Goal: Check status: Check status

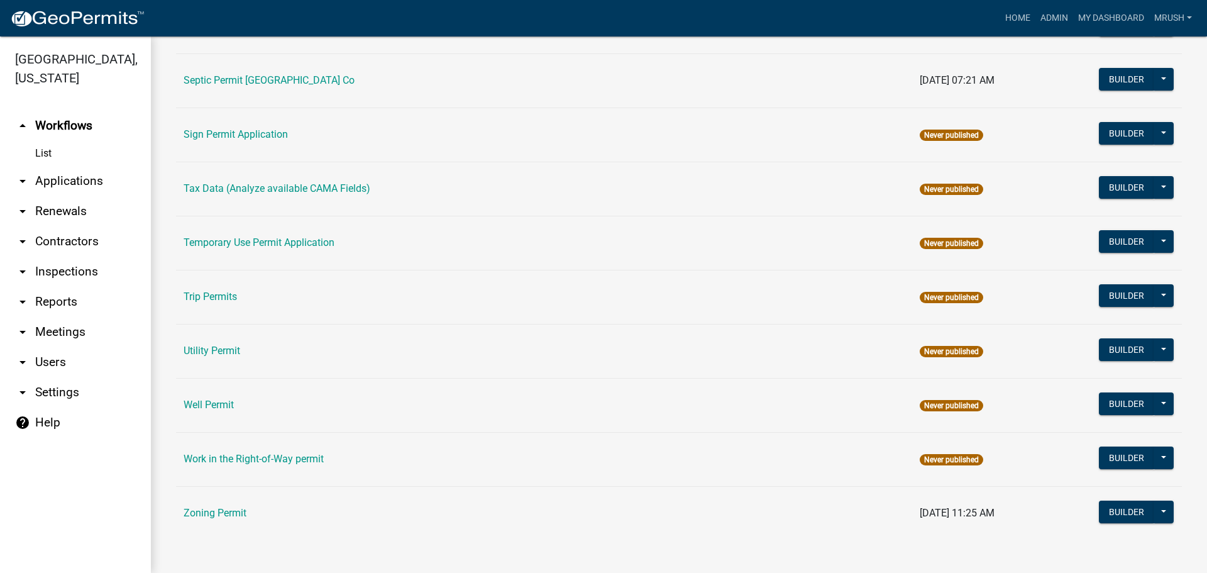
scroll to position [599, 0]
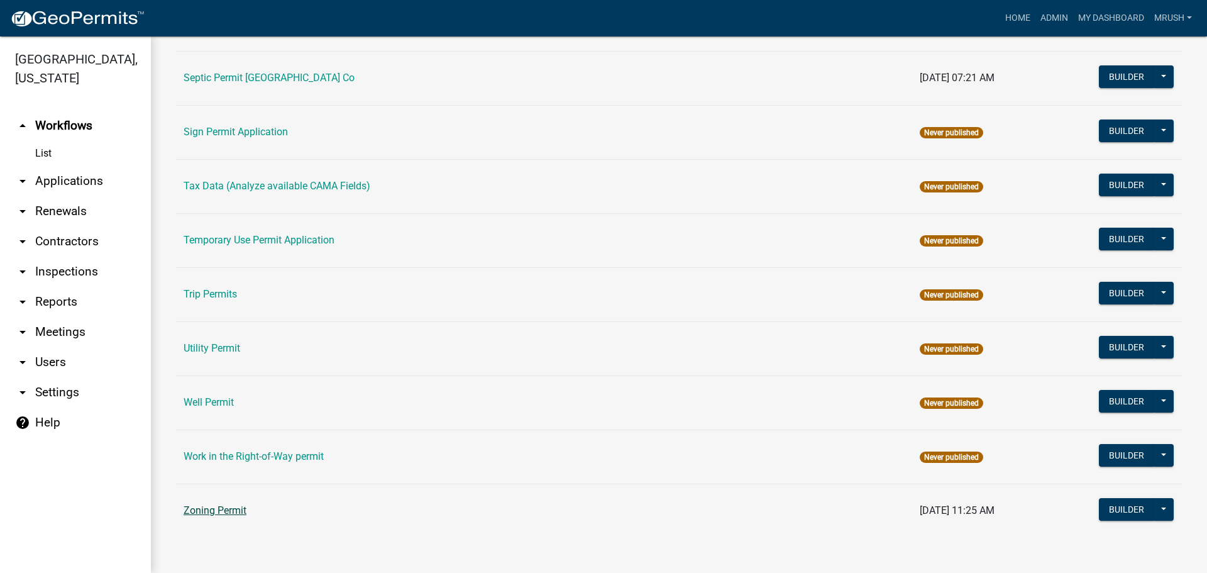
click at [194, 511] on link "Zoning Permit" at bounding box center [215, 510] width 63 height 12
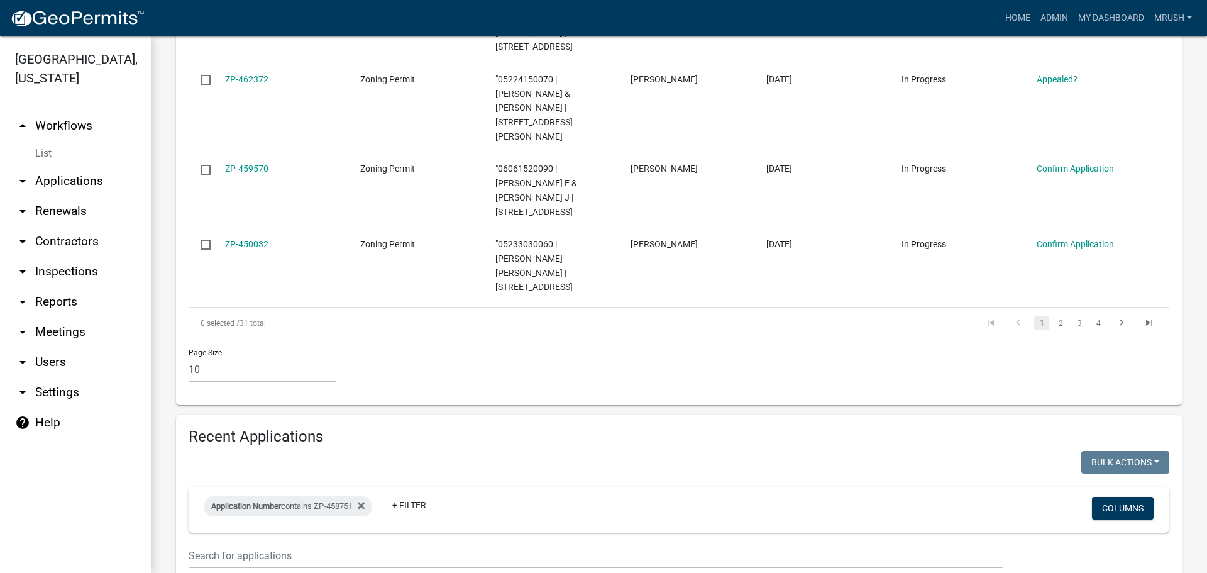
scroll to position [930, 0]
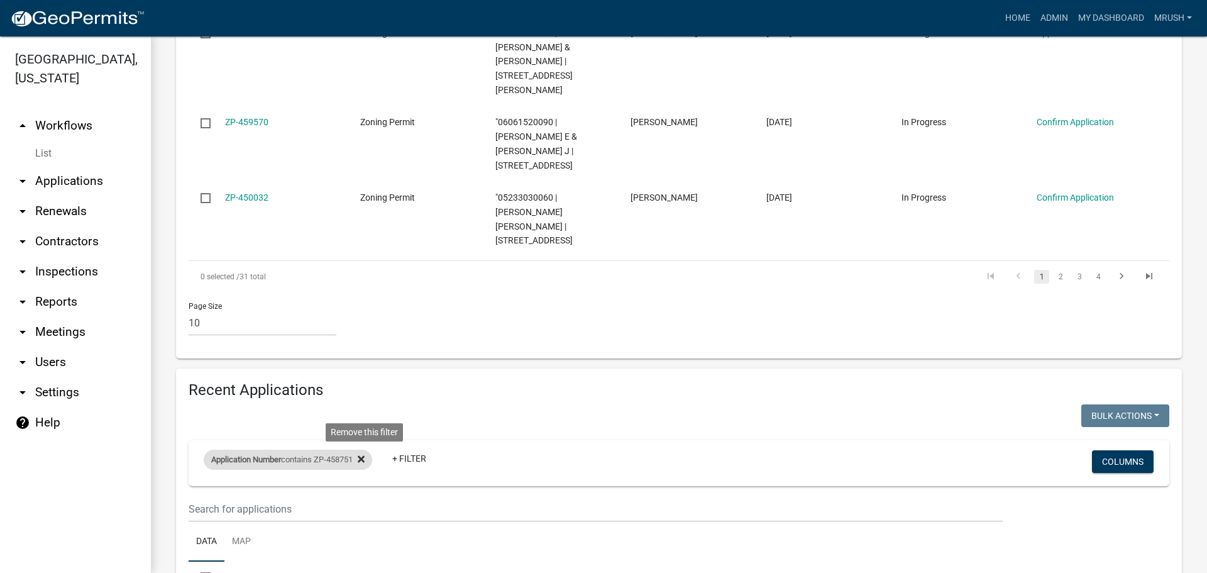
click at [363, 454] on icon at bounding box center [361, 459] width 7 height 10
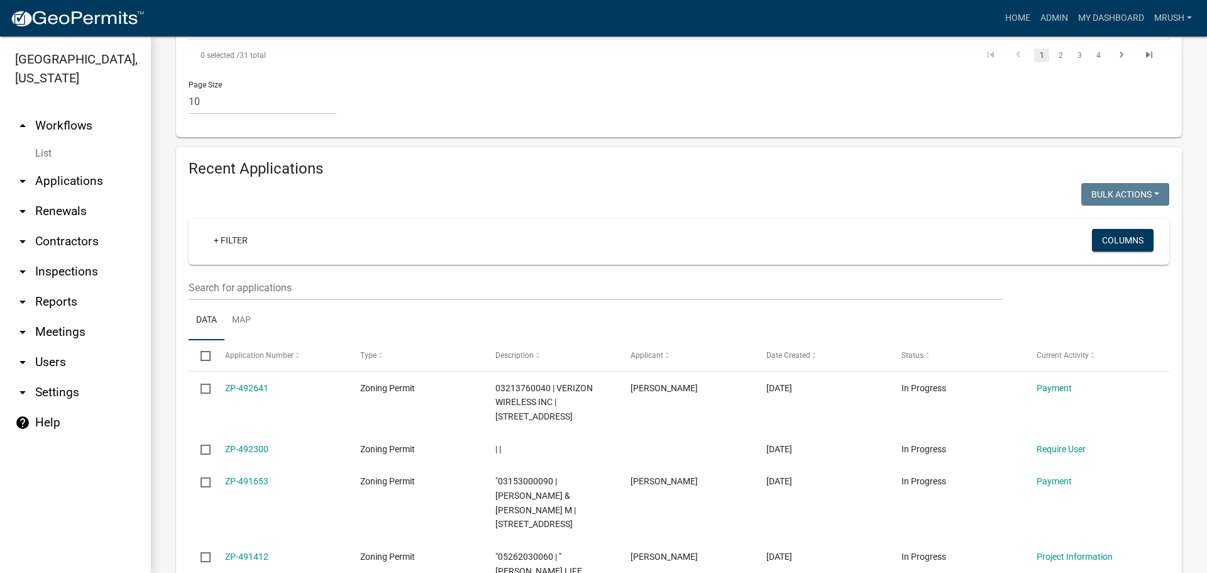
scroll to position [1134, 0]
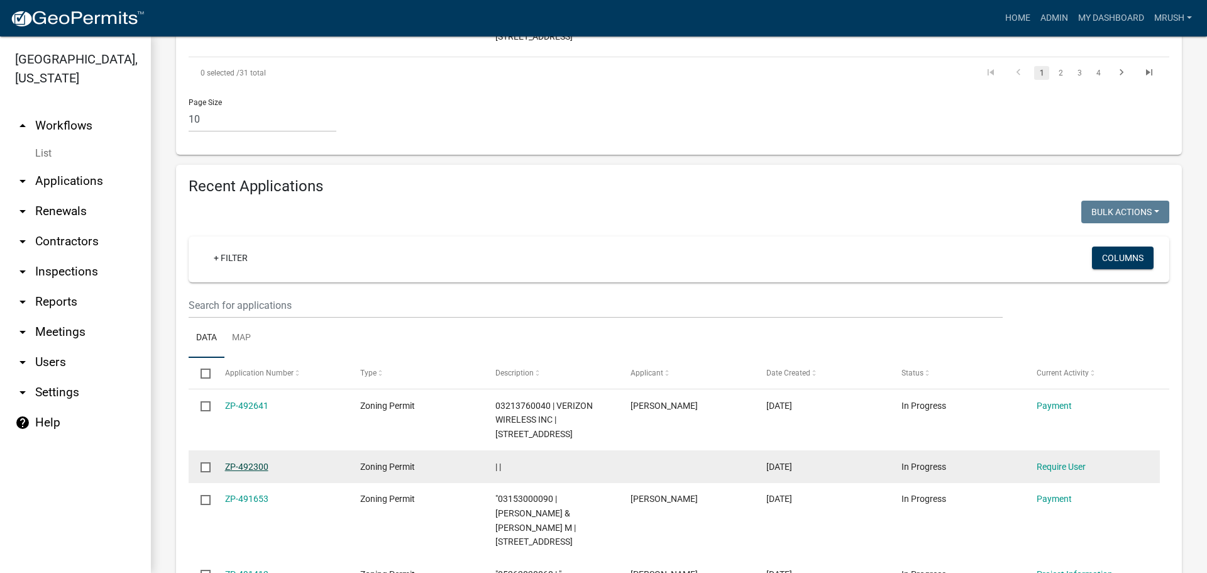
click at [246, 461] on link "ZP-492300" at bounding box center [246, 466] width 43 height 10
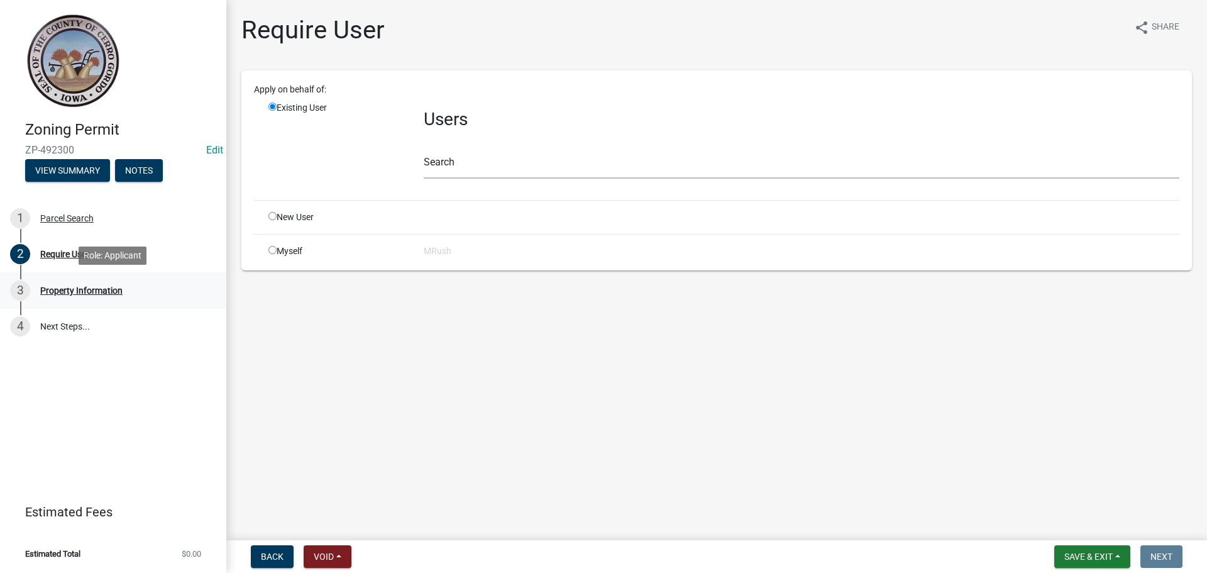
click at [106, 289] on div "Property Information" at bounding box center [81, 290] width 82 height 9
